Goal: Check status: Check status

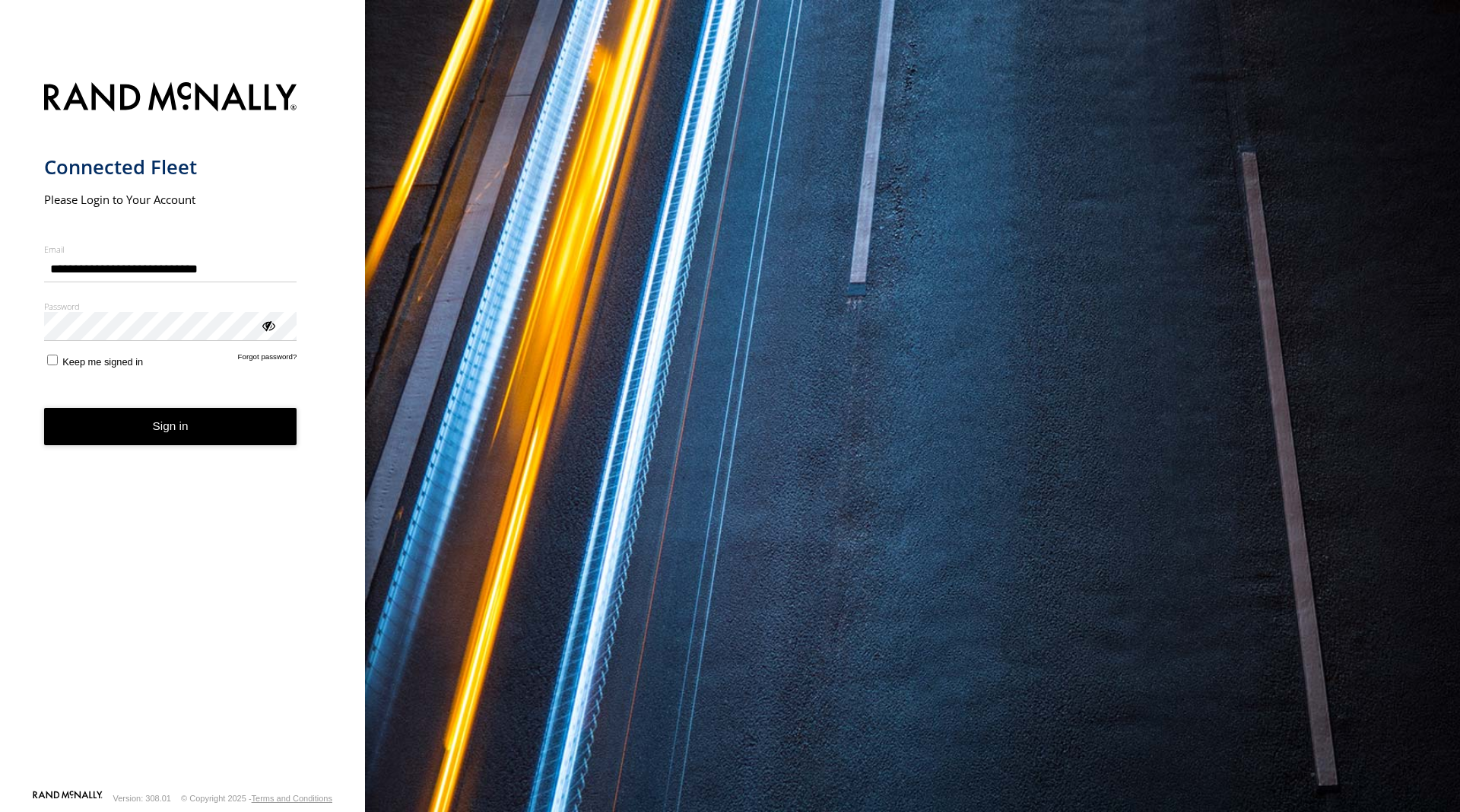
click at [198, 431] on button "Sign in" at bounding box center [171, 426] width 253 height 37
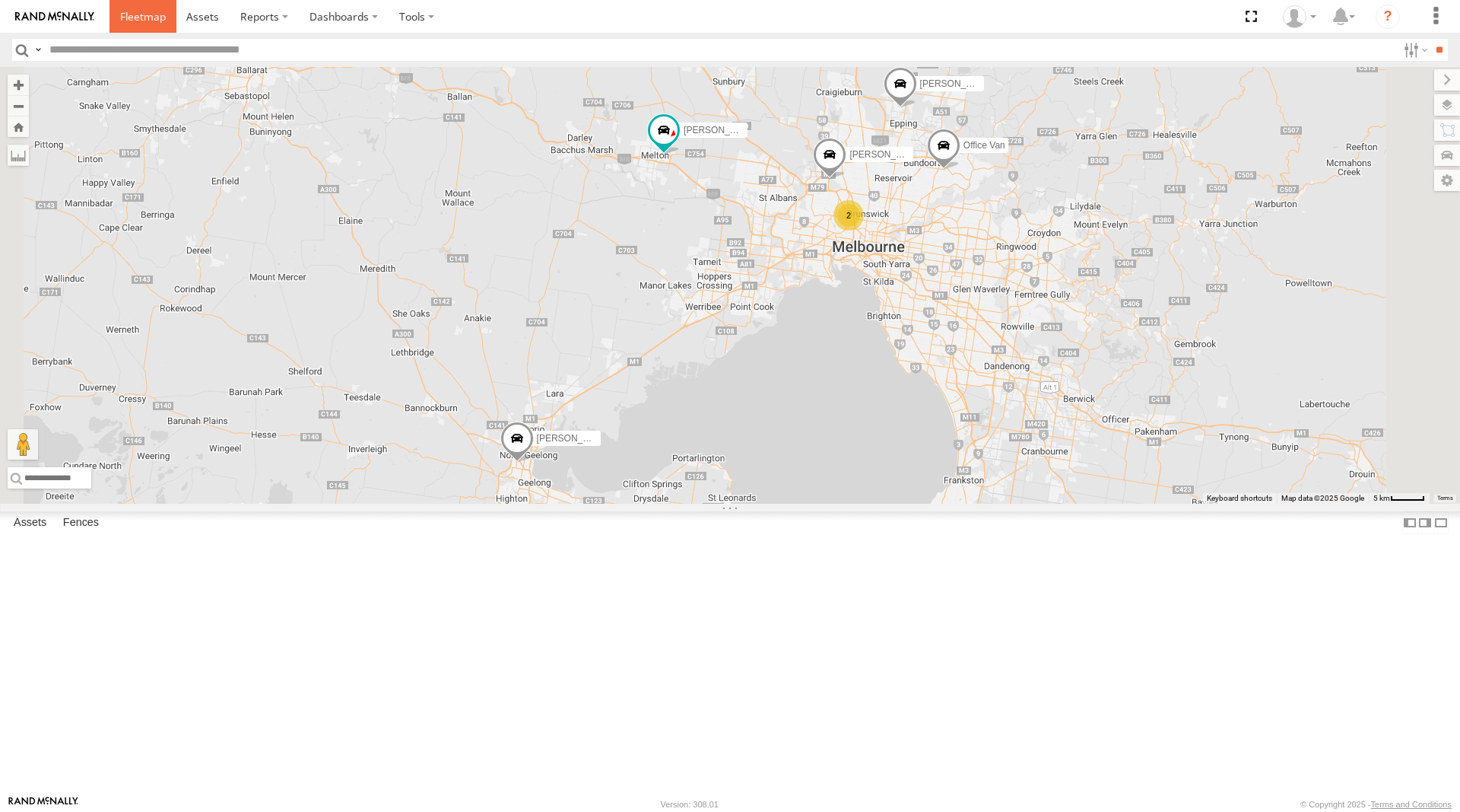
click at [139, 10] on span at bounding box center [143, 16] width 46 height 14
click at [703, 142] on span at bounding box center [690, 129] width 28 height 28
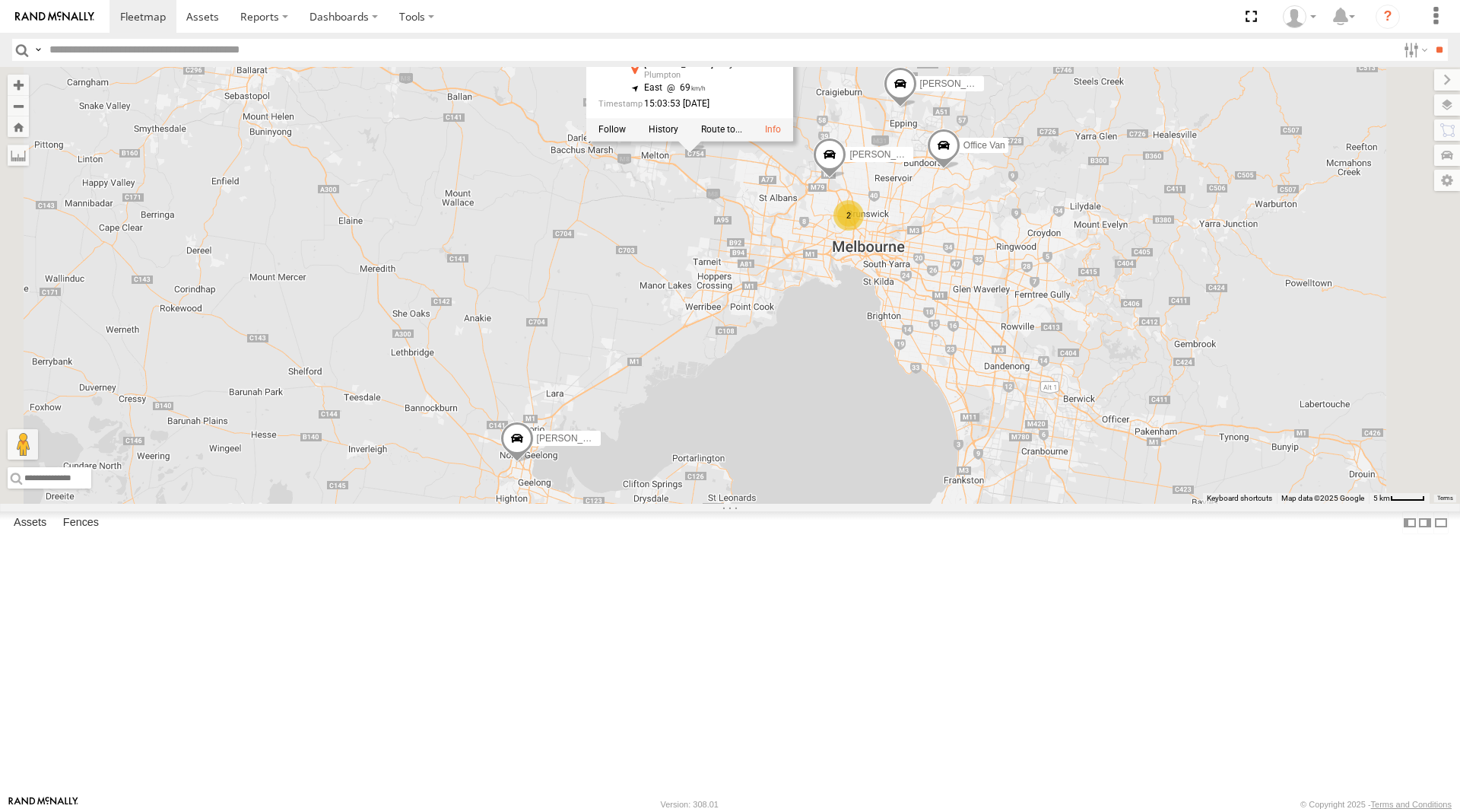
click at [1279, 356] on div "Office Van [PERSON_NAME] [PERSON_NAME] [PERSON_NAME] 2 [PERSON_NAME] [PERSON_NA…" at bounding box center [730, 285] width 1460 height 436
click at [136, 17] on span at bounding box center [143, 16] width 46 height 14
click at [146, 17] on span at bounding box center [143, 16] width 46 height 14
